Goal: Check status: Check status

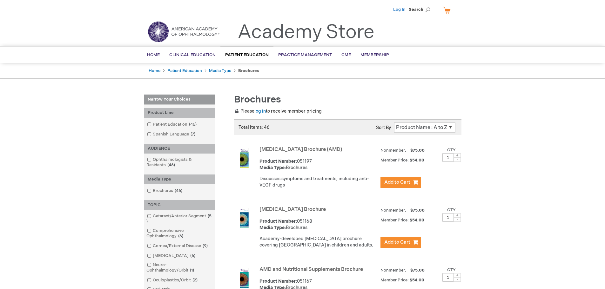
click at [396, 8] on link "Log In" at bounding box center [399, 9] width 12 height 5
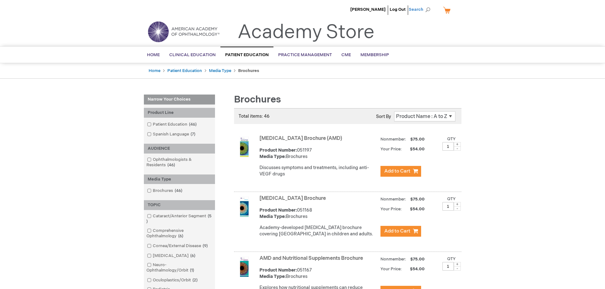
click at [427, 8] on span "Search" at bounding box center [420, 9] width 24 height 13
type input "past orders"
click at [425, 5] on button "Search" at bounding box center [427, 10] width 5 height 10
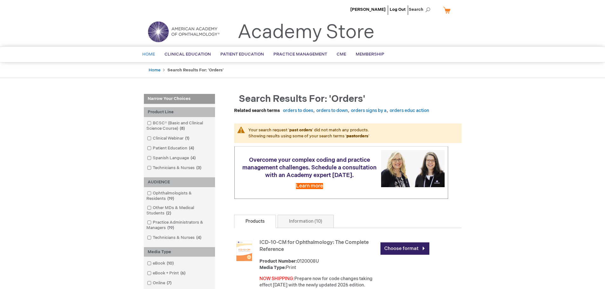
drag, startPoint x: 4, startPoint y: 0, endPoint x: 144, endPoint y: 55, distance: 150.8
click at [144, 55] on span "Home" at bounding box center [148, 54] width 13 height 5
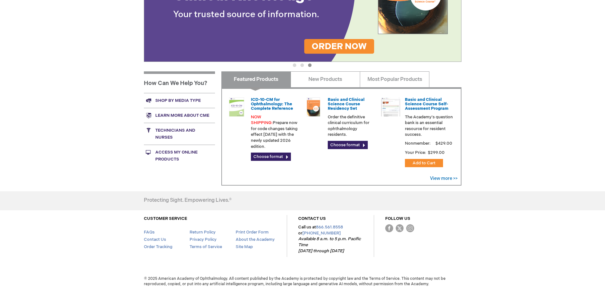
scroll to position [158, 0]
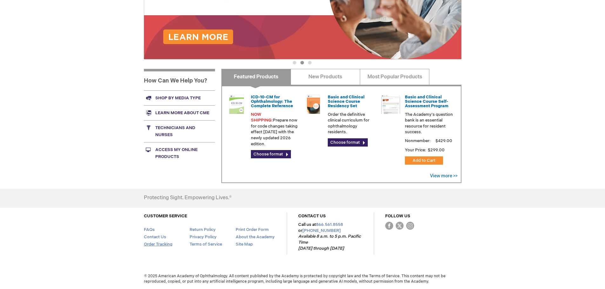
click at [162, 245] on link "Order Tracking" at bounding box center [158, 244] width 29 height 5
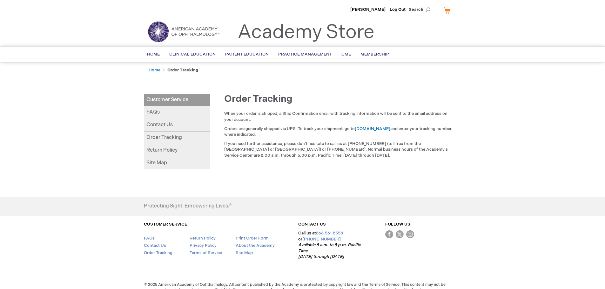
click at [152, 110] on link "FAQs" at bounding box center [177, 112] width 66 height 13
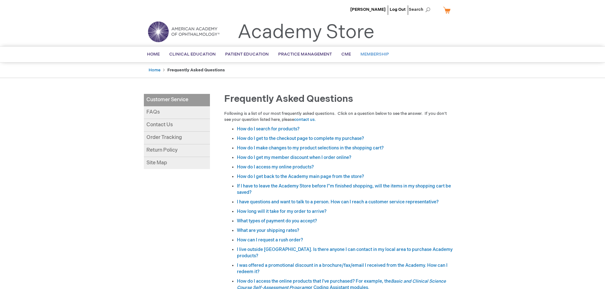
click at [366, 52] on span "Membership" at bounding box center [374, 54] width 29 height 5
click at [448, 10] on link "My Cart" at bounding box center [448, 9] width 15 height 11
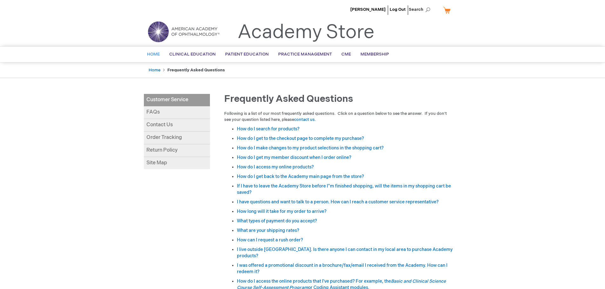
click at [150, 53] on span "Home" at bounding box center [153, 54] width 13 height 5
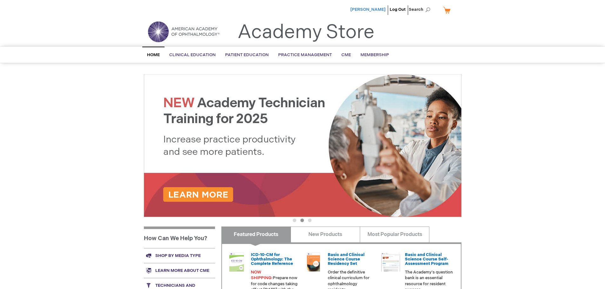
click at [373, 7] on span "[PERSON_NAME]" at bounding box center [367, 9] width 35 height 5
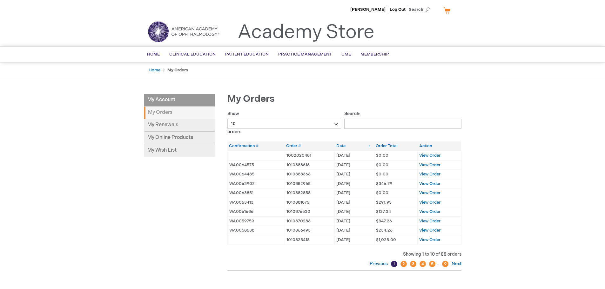
click at [177, 115] on strong "My Orders" at bounding box center [179, 113] width 71 height 12
click at [347, 165] on td "[DATE] [DATE]" at bounding box center [353, 165] width 39 height 10
click at [343, 145] on th "Date" at bounding box center [353, 146] width 39 height 9
click at [447, 265] on link "9" at bounding box center [445, 264] width 6 height 6
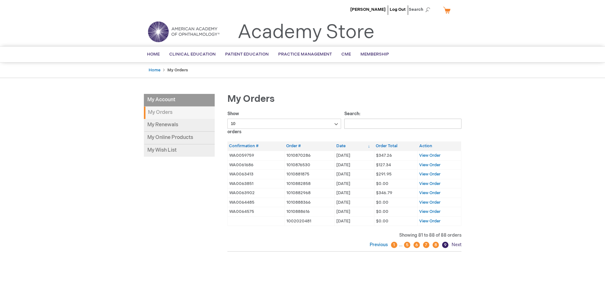
click at [459, 243] on link "Next" at bounding box center [455, 244] width 11 height 5
click at [458, 244] on link "Next" at bounding box center [455, 244] width 11 height 5
click at [435, 246] on link "8" at bounding box center [435, 245] width 6 height 6
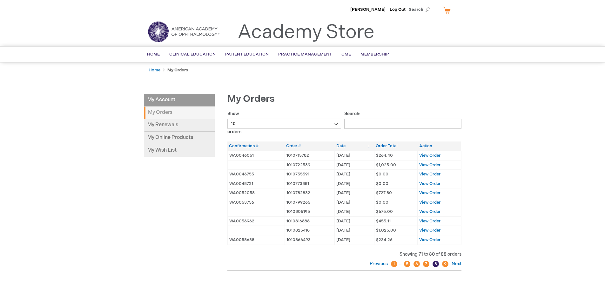
click at [444, 266] on link "9" at bounding box center [445, 264] width 6 height 6
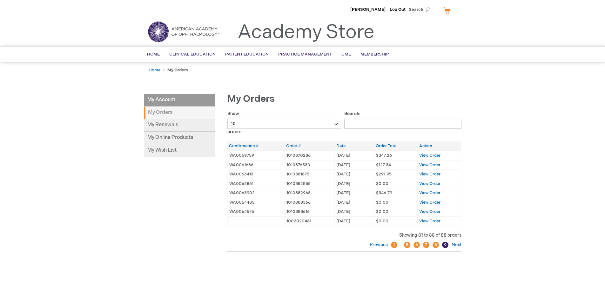
click at [436, 246] on link "8" at bounding box center [435, 245] width 6 height 6
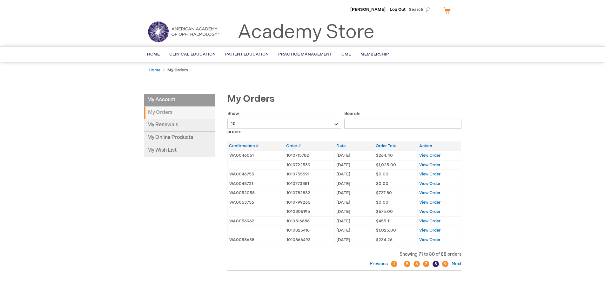
click at [444, 263] on link "9" at bounding box center [445, 264] width 6 height 6
